Goal: Task Accomplishment & Management: Manage account settings

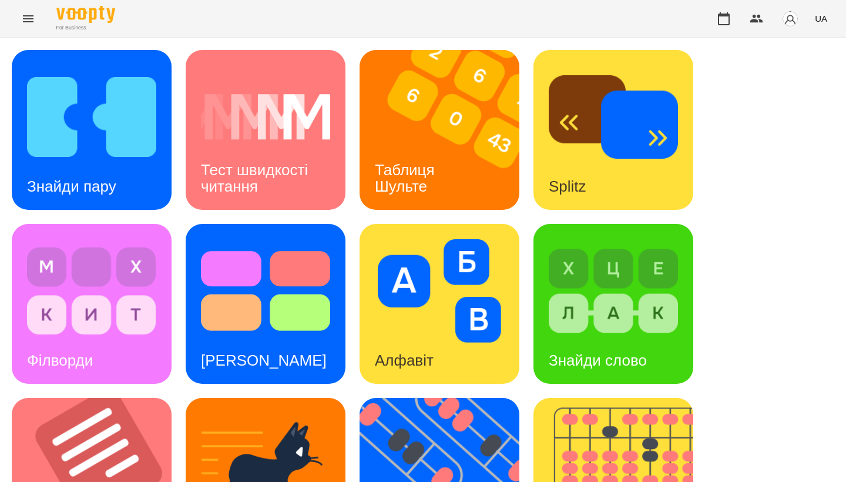
click at [546, 9] on div "For Business UA" at bounding box center [423, 19] width 846 height 38
click at [28, 19] on icon "Menu" at bounding box center [28, 18] width 11 height 7
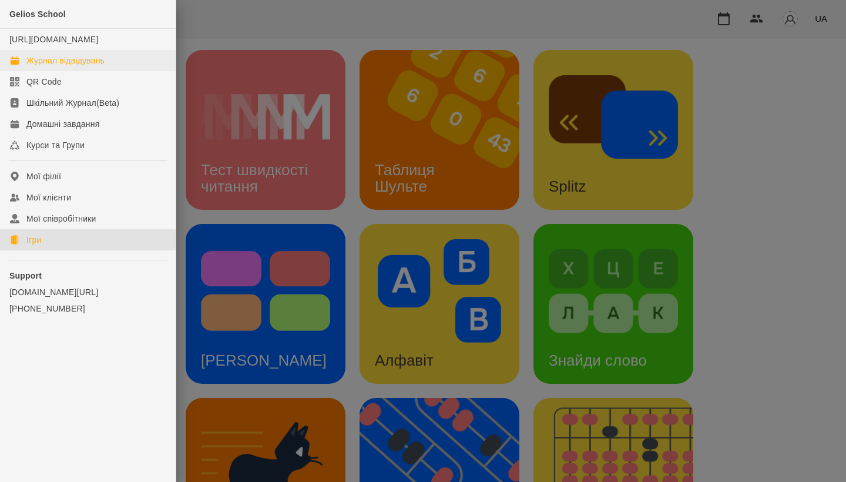
click at [65, 62] on link "Журнал відвідувань" at bounding box center [88, 60] width 176 height 21
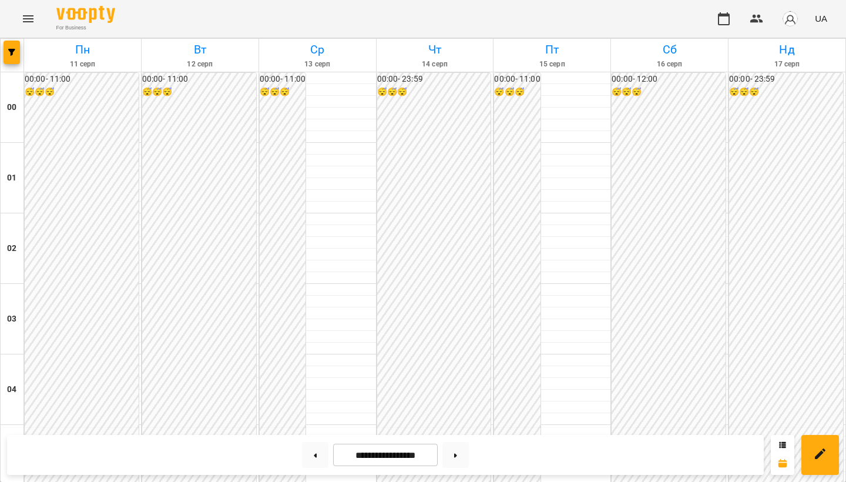
scroll to position [655, 0]
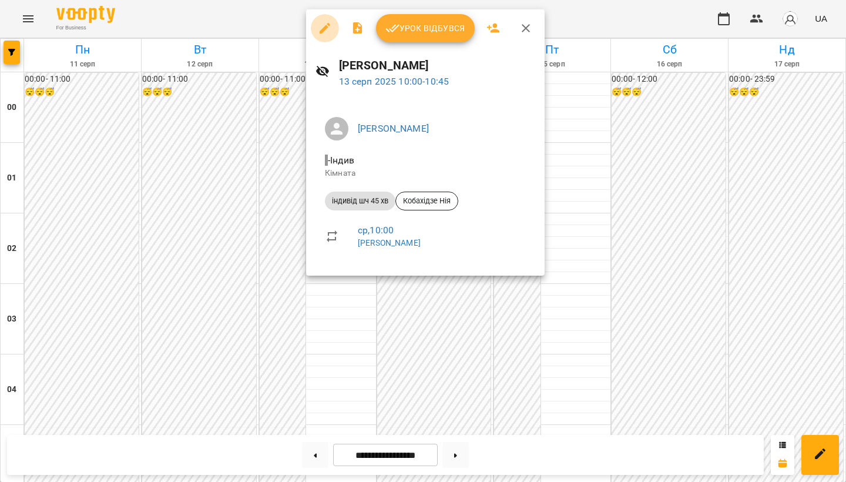
click at [323, 34] on icon "button" at bounding box center [325, 28] width 14 height 14
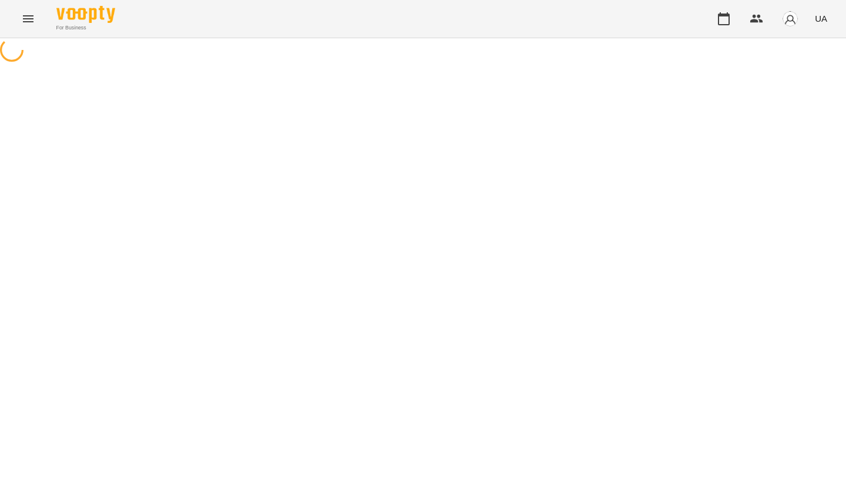
select select "**********"
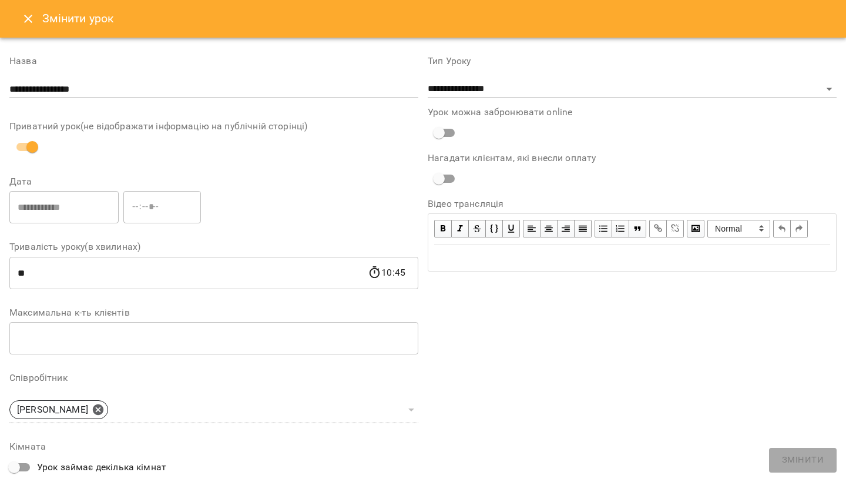
click at [35, 18] on button "Close" at bounding box center [28, 19] width 28 height 28
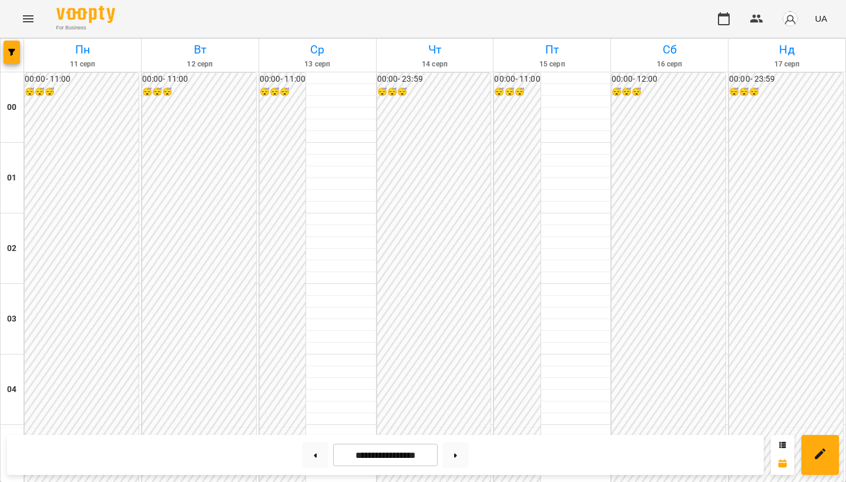
scroll to position [618, 0]
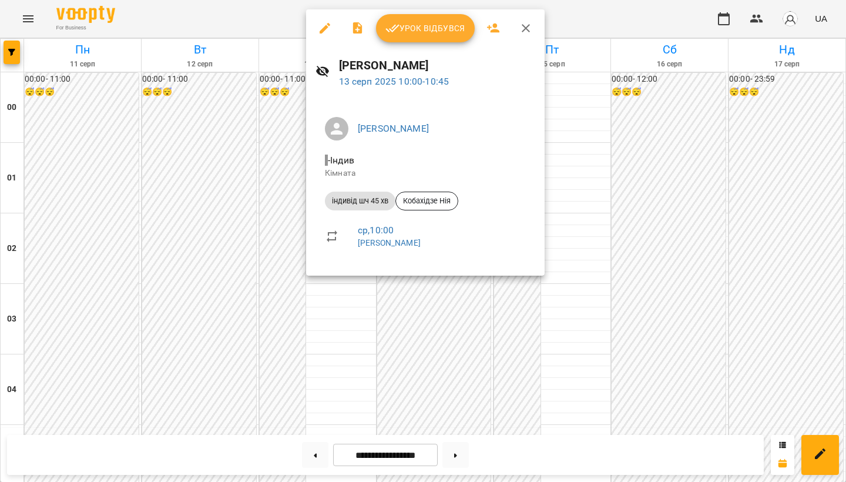
click at [322, 36] on button "button" at bounding box center [325, 28] width 28 height 28
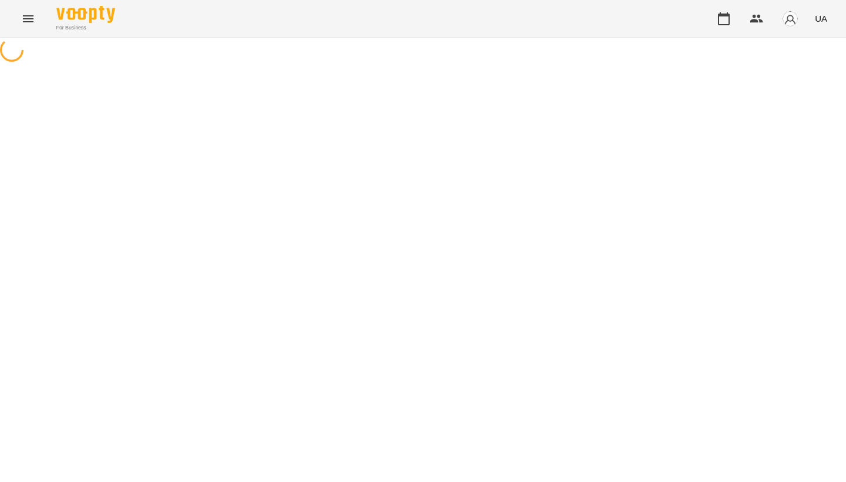
select select "**********"
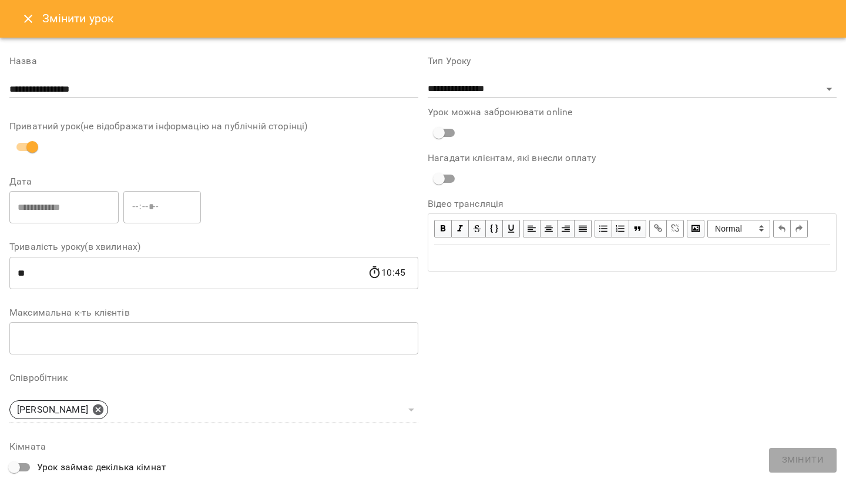
click at [15, 15] on button "Close" at bounding box center [28, 19] width 28 height 28
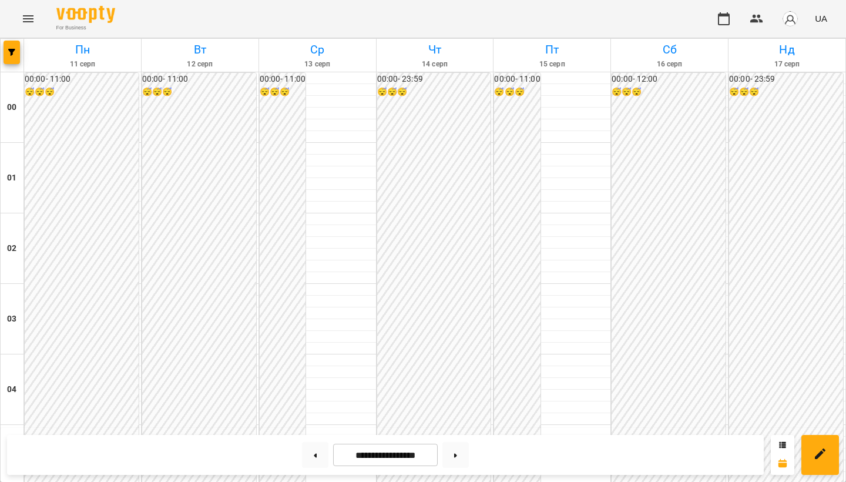
scroll to position [650, 0]
click at [24, 22] on icon "Menu" at bounding box center [28, 18] width 11 height 7
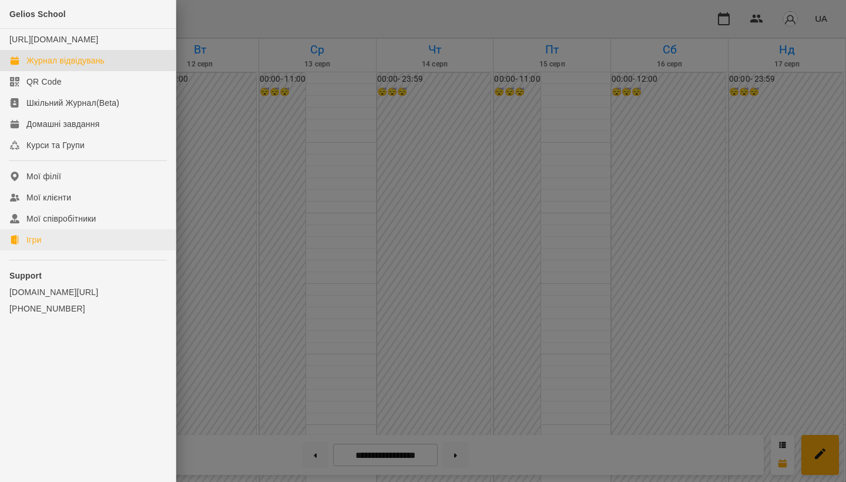
click at [44, 250] on link "Ігри" at bounding box center [88, 239] width 176 height 21
